Goal: Task Accomplishment & Management: Manage account settings

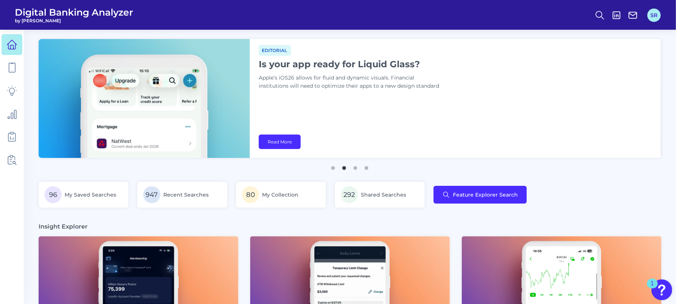
click at [658, 14] on button "SR" at bounding box center [653, 15] width 13 height 13
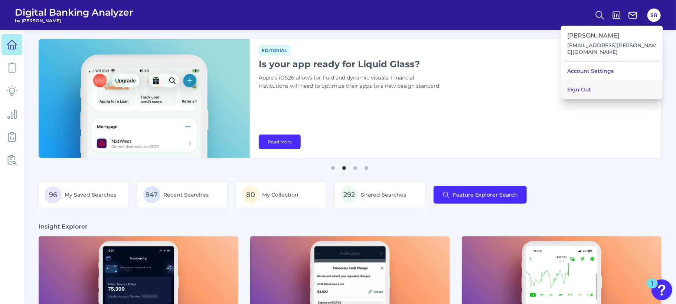
click at [594, 82] on button "Sign Out" at bounding box center [611, 89] width 101 height 19
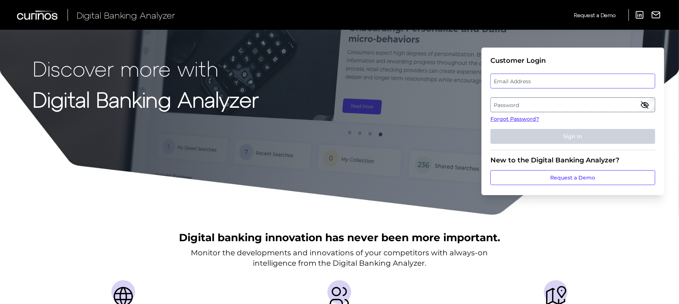
type input "[EMAIL_ADDRESS][PERSON_NAME][DOMAIN_NAME]"
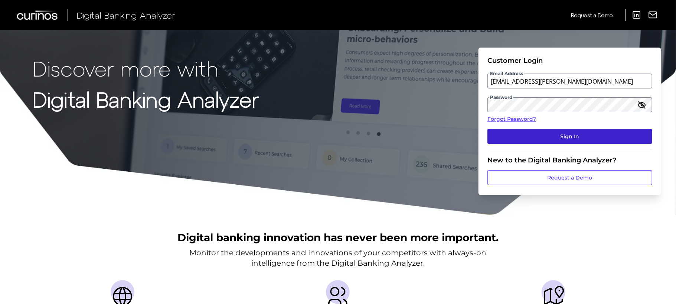
click at [581, 132] on button "Sign In" at bounding box center [569, 136] width 165 height 15
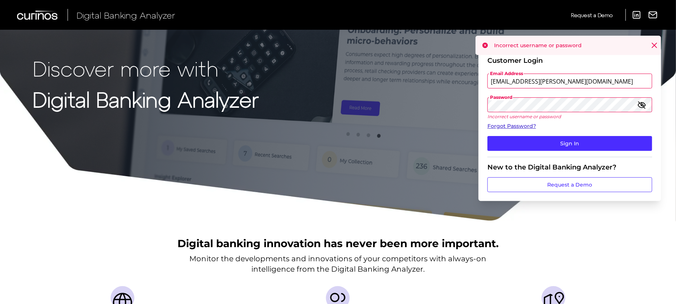
click at [516, 125] on link "Forgot Password?" at bounding box center [569, 126] width 165 height 8
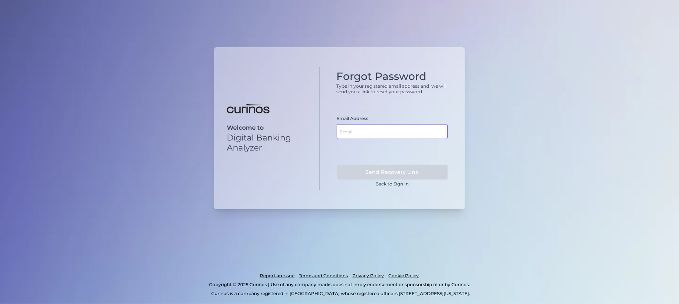
click at [382, 131] on input "text" at bounding box center [392, 131] width 111 height 15
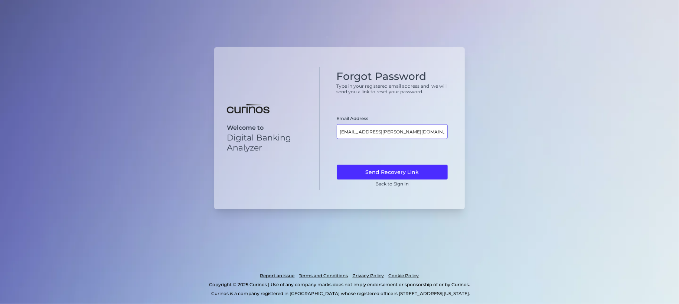
type input "[EMAIL_ADDRESS][PERSON_NAME][DOMAIN_NAME]"
click at [337, 164] on button "Send Recovery Link" at bounding box center [392, 171] width 111 height 15
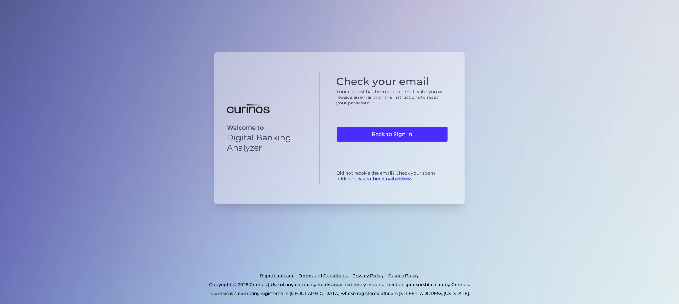
click at [495, 141] on div "Welcome to Digital Banking Analyzer Check your email Your request has been subm…" at bounding box center [339, 152] width 679 height 304
